Goal: Information Seeking & Learning: Learn about a topic

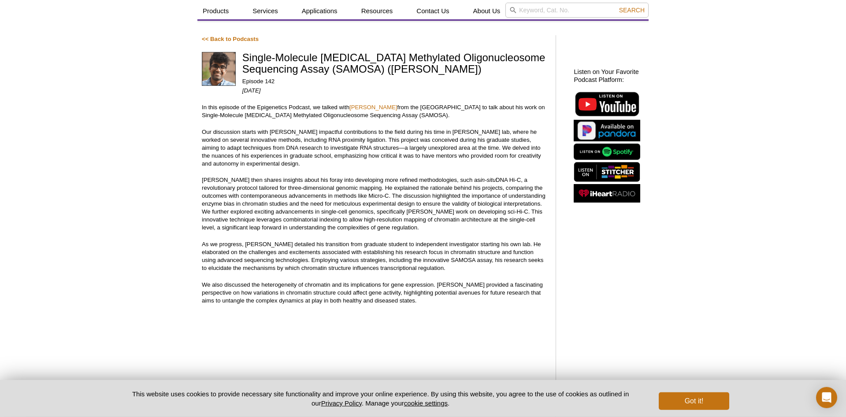
scroll to position [45, 0]
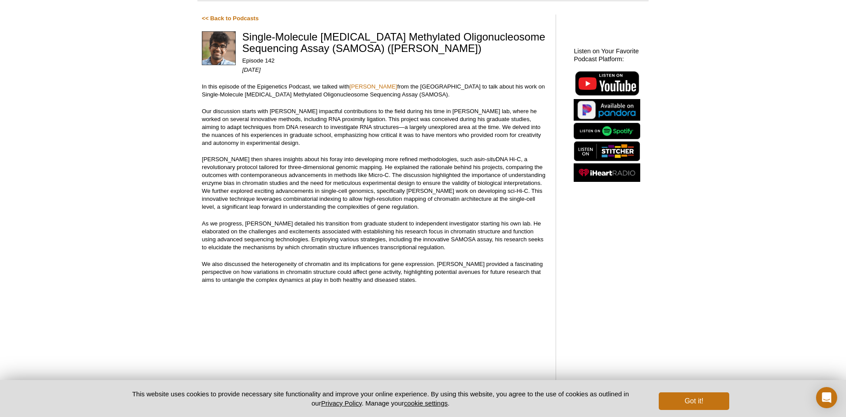
click at [591, 272] on div "Listen on Your Favorite Podcast Platform:" at bounding box center [607, 344] width 84 height 670
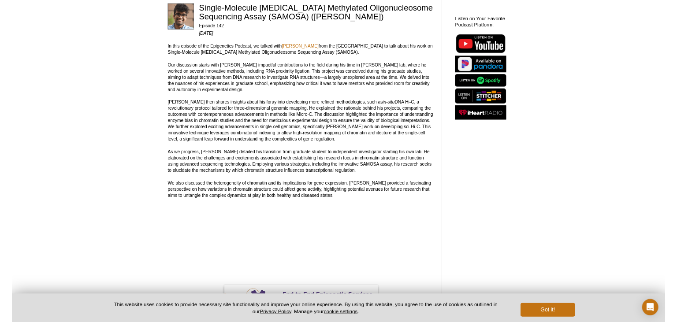
scroll to position [90, 0]
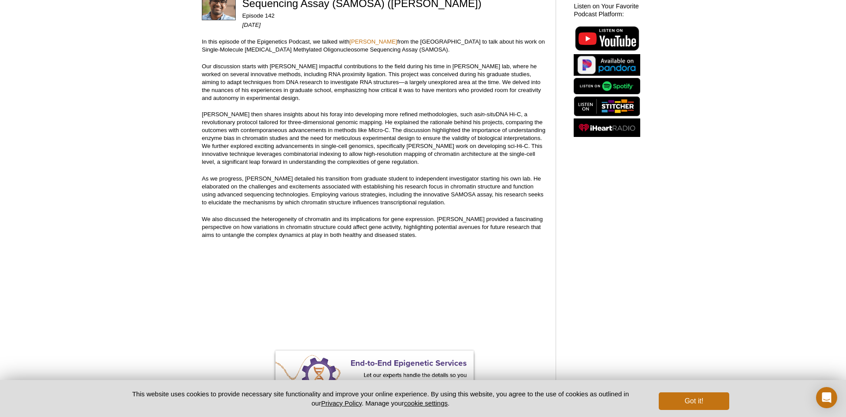
click at [617, 253] on div "Listen on Your Favorite Podcast Platform:" at bounding box center [607, 299] width 84 height 670
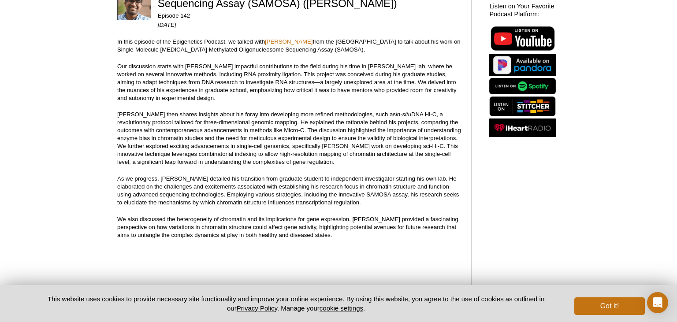
click at [623, 315] on pint-cookie-banner "This website uses cookies to provide necessary site functionality and improve y…" at bounding box center [338, 303] width 677 height 37
click at [616, 306] on button "Got it!" at bounding box center [609, 307] width 71 height 18
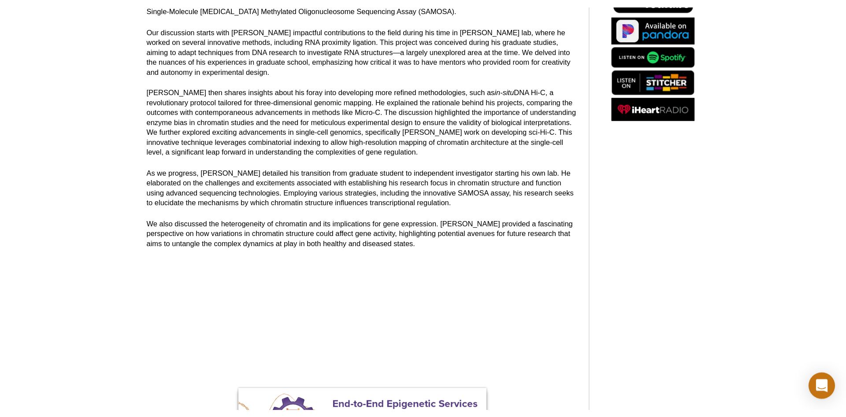
scroll to position [369, 0]
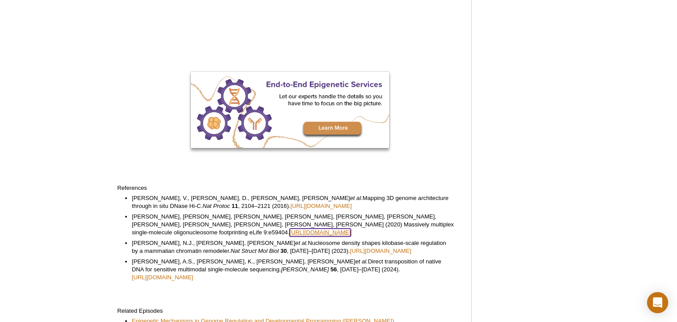
click at [295, 231] on link "[URL][DOMAIN_NAME]" at bounding box center [320, 233] width 61 height 8
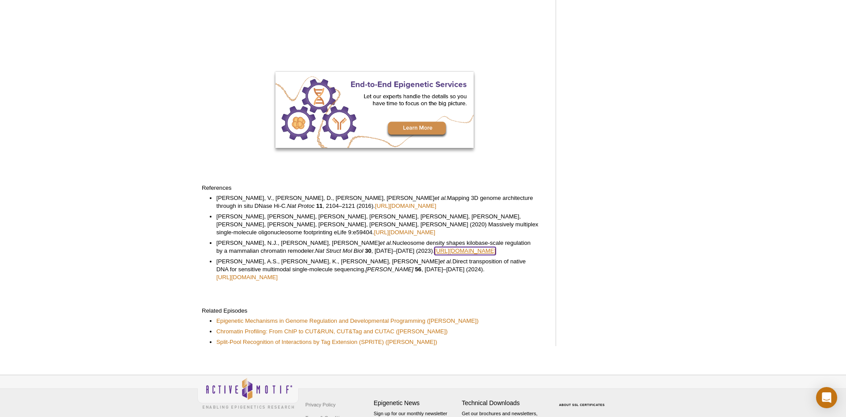
click at [435, 250] on link "[URL][DOMAIN_NAME]" at bounding box center [465, 251] width 61 height 8
click at [278, 274] on link "[URL][DOMAIN_NAME]" at bounding box center [246, 278] width 61 height 8
drag, startPoint x: 339, startPoint y: 242, endPoint x: 270, endPoint y: 250, distance: 70.1
click at [270, 250] on li "[PERSON_NAME], N.J., [PERSON_NAME], [PERSON_NAME] et al. Nucleosome density sha…" at bounding box center [377, 247] width 322 height 16
copy li "Nucleosome density shapes kilobase-scale regulation by a mammalian chromatin re…"
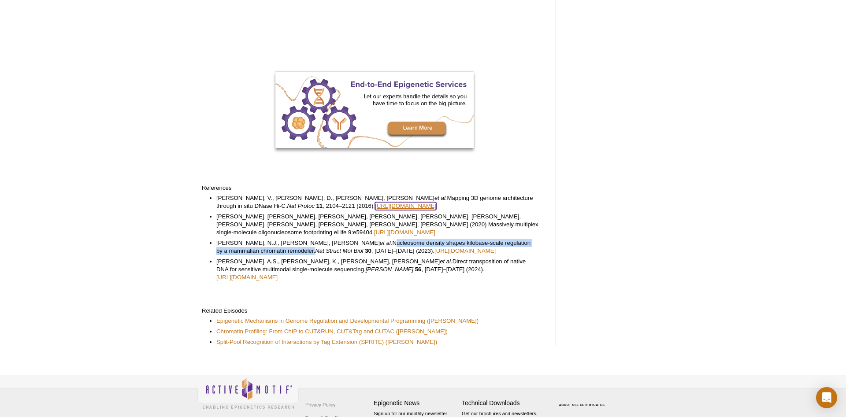
click at [375, 205] on link "[URL][DOMAIN_NAME]" at bounding box center [405, 206] width 61 height 8
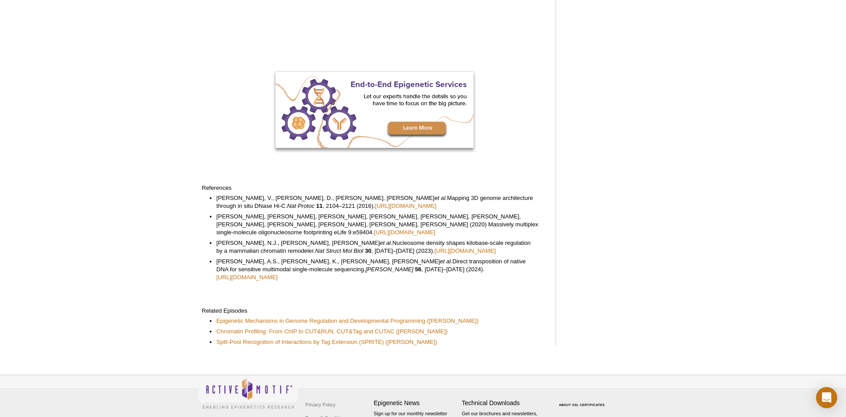
click at [620, 190] on div "Listen on Your Favorite Podcast Platform:" at bounding box center [607, 20] width 84 height 670
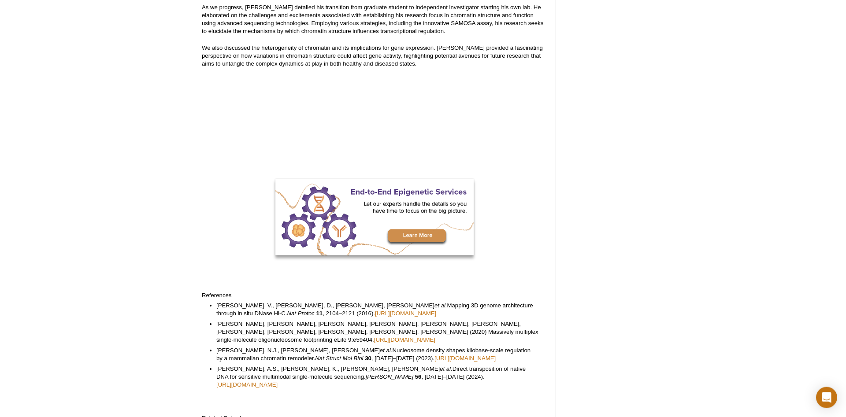
scroll to position [279, 0]
